Goal: Transaction & Acquisition: Purchase product/service

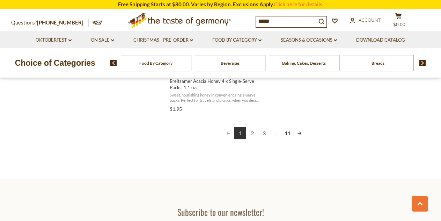
scroll to position [1312, 0]
click at [253, 133] on link "2" at bounding box center [252, 134] width 12 height 12
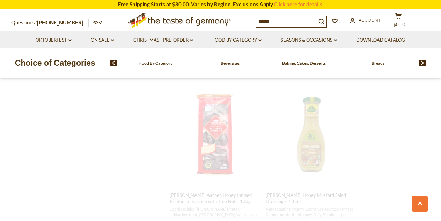
scroll to position [463, 0]
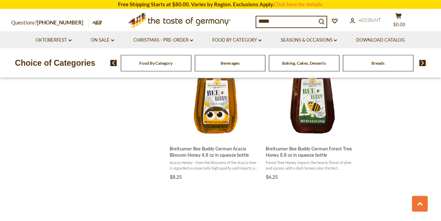
scroll to position [1092, 0]
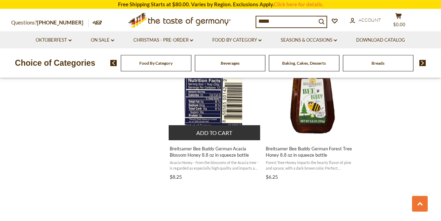
click at [237, 152] on span "Breitsamer Bee Buddy German Acacia Blossom Honey 8.8 oz in squeeze bottle" at bounding box center [215, 151] width 90 height 13
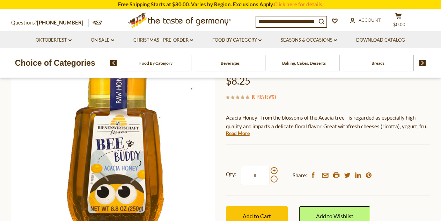
scroll to position [89, 0]
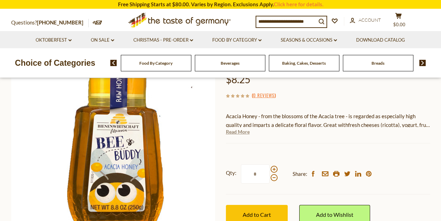
click at [243, 132] on link "Read More" at bounding box center [238, 131] width 24 height 7
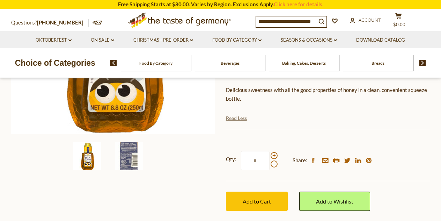
scroll to position [189, 0]
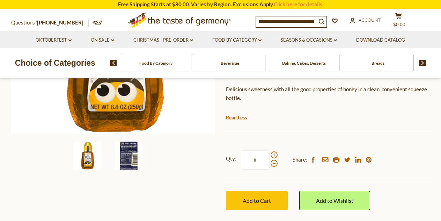
click at [128, 159] on img at bounding box center [129, 155] width 28 height 28
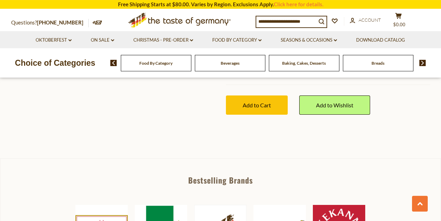
scroll to position [283, 0]
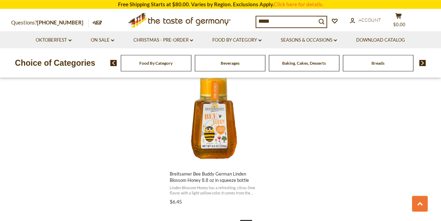
scroll to position [1228, 0]
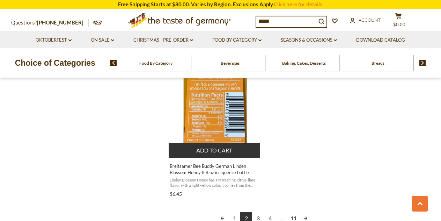
click at [217, 170] on span "Breitsamer Bee Buddy German Linden Blossom Honey 8.8 oz in squeeze bottle" at bounding box center [215, 169] width 90 height 13
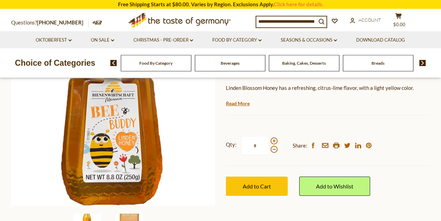
scroll to position [123, 0]
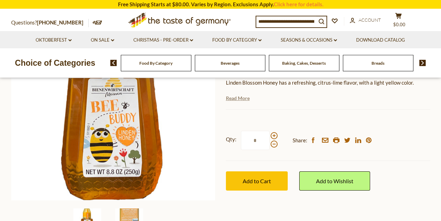
click at [241, 96] on link "Read More" at bounding box center [238, 98] width 24 height 7
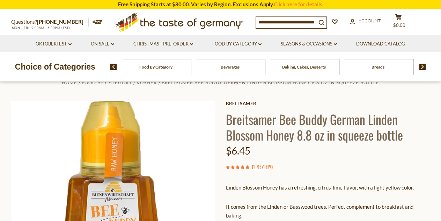
scroll to position [21, 0]
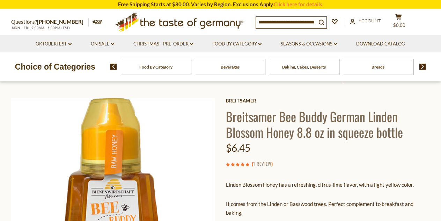
click at [268, 164] on link "1 Review" at bounding box center [262, 164] width 18 height 8
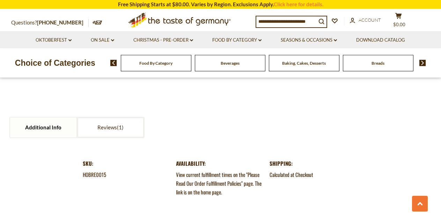
scroll to position [752, 0]
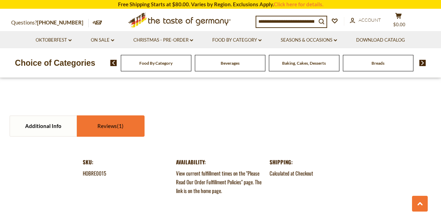
click at [105, 116] on link "Reviews" at bounding box center [111, 126] width 66 height 20
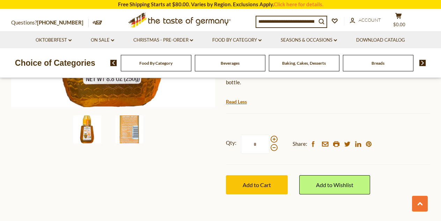
scroll to position [272, 0]
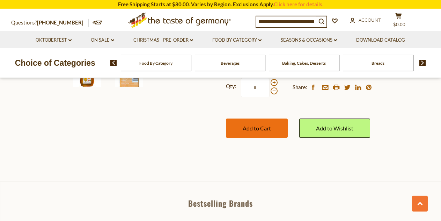
click at [267, 125] on span "Add to Cart" at bounding box center [257, 128] width 28 height 7
